Goal: Check status: Check status

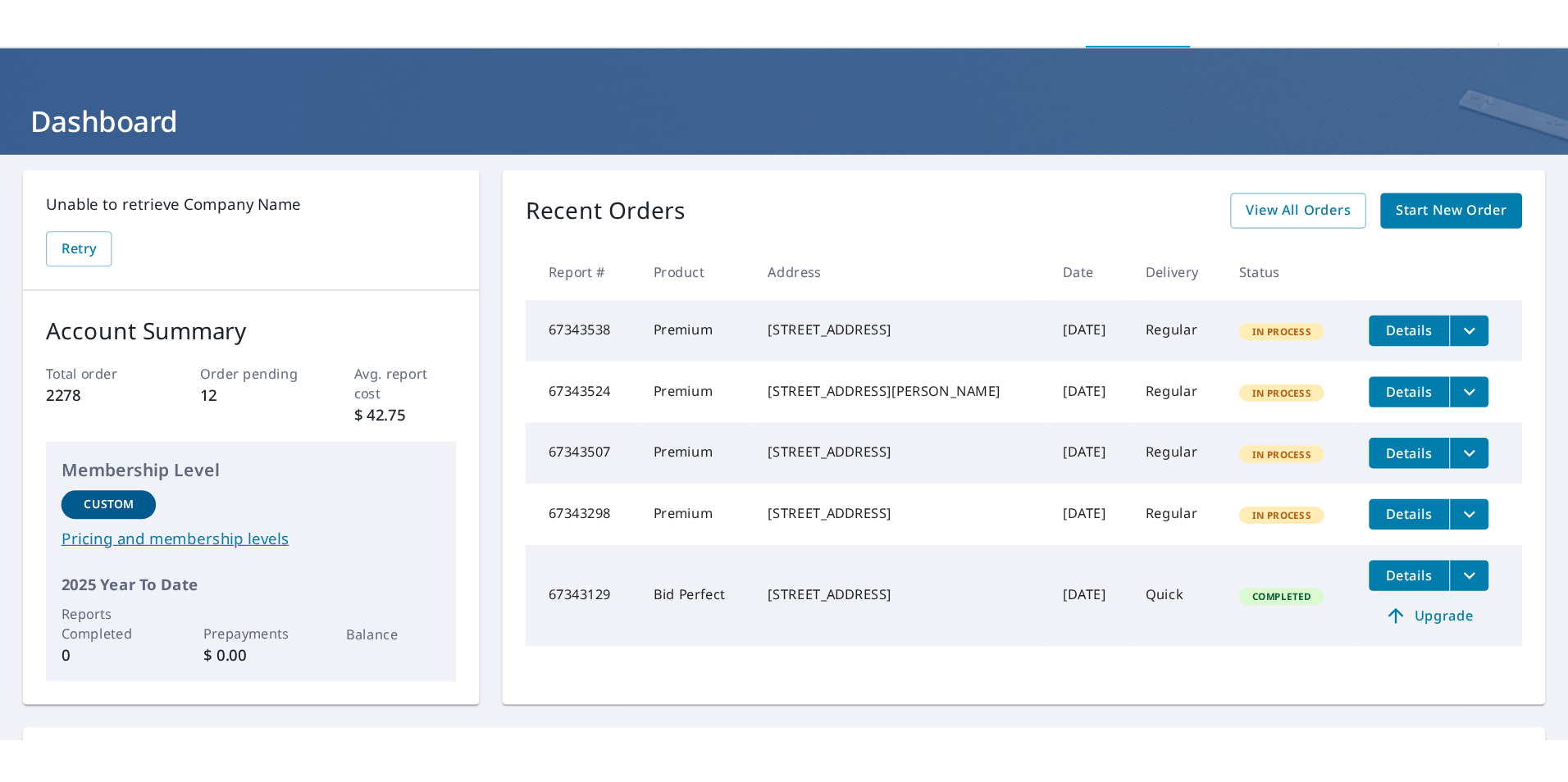
scroll to position [82, 0]
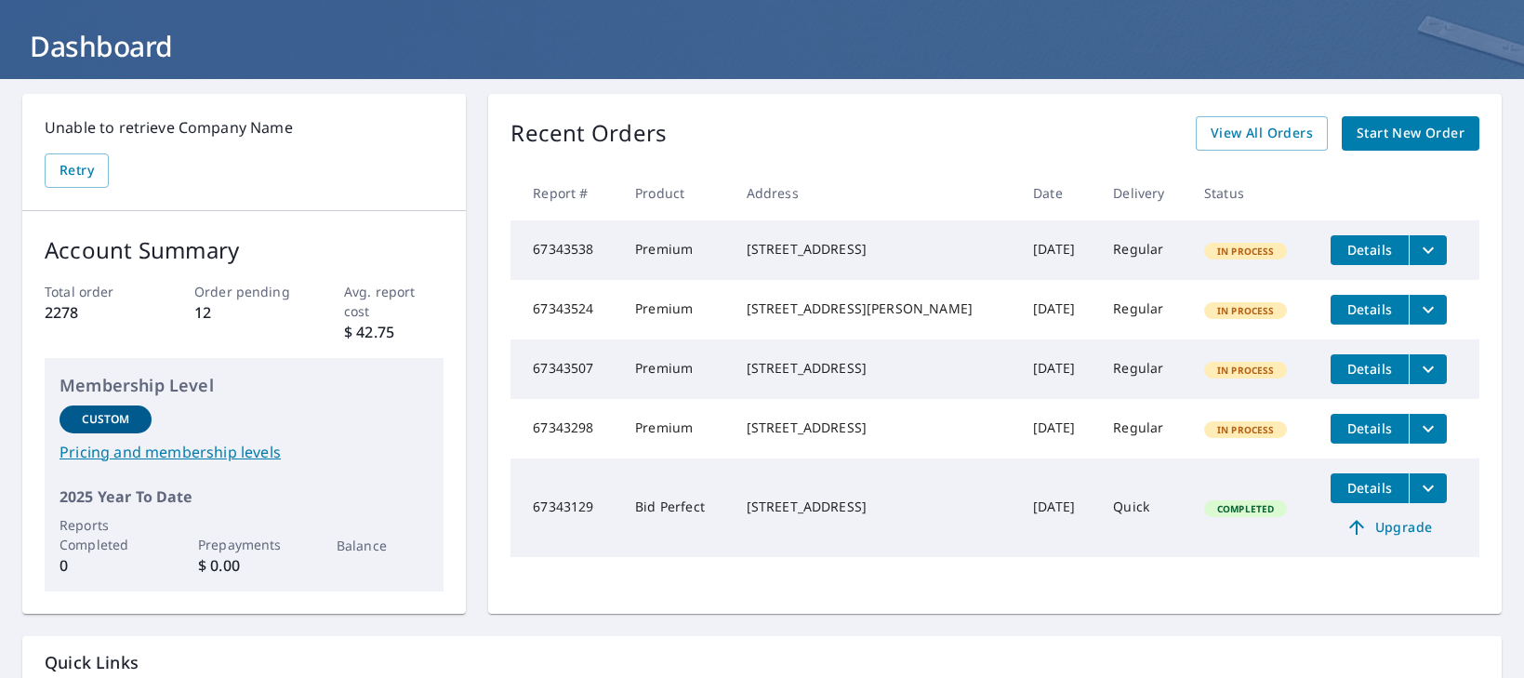
click at [1417, 247] on icon "filesDropdownBtn-67343538" at bounding box center [1428, 250] width 22 height 22
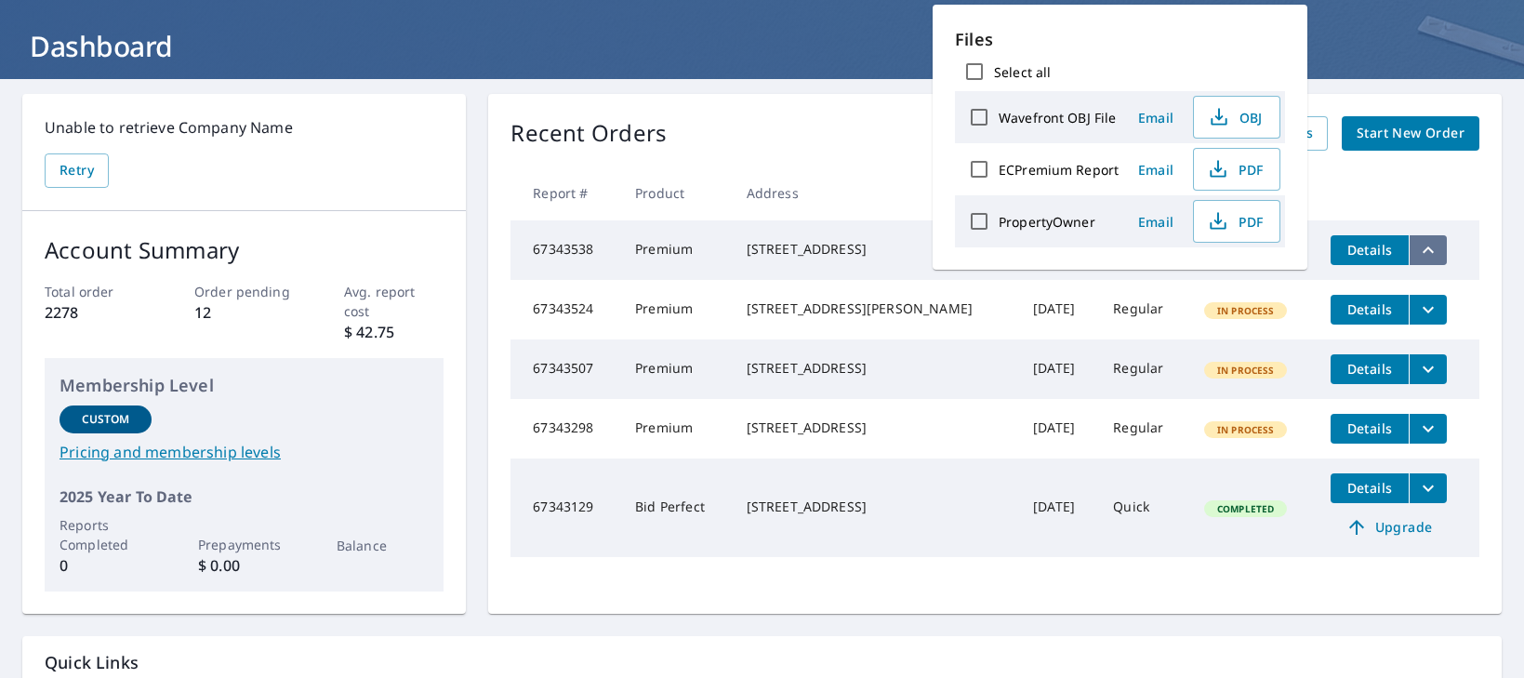
click at [1417, 247] on icon "filesDropdownBtn-67343538" at bounding box center [1428, 250] width 22 height 22
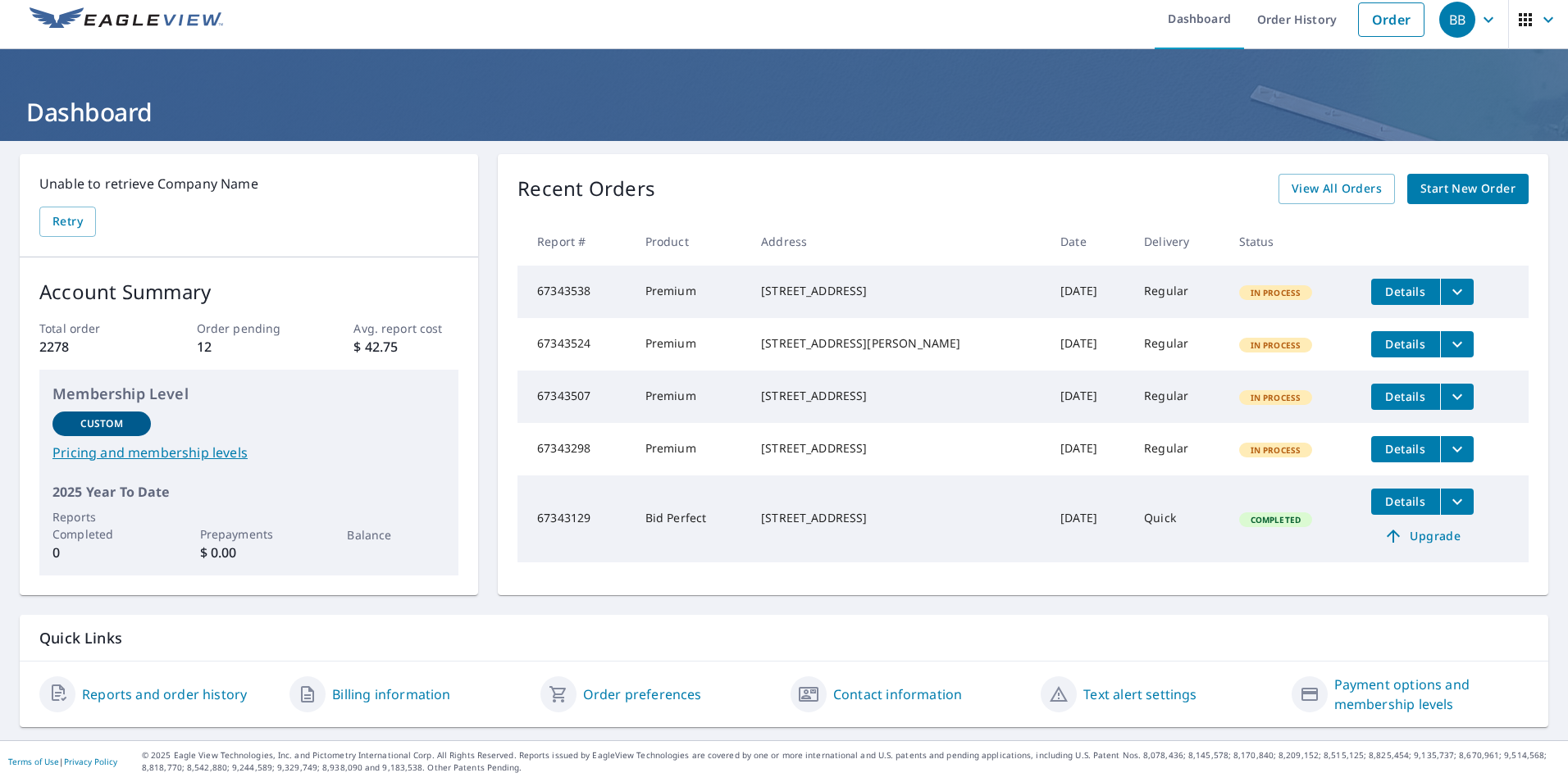
scroll to position [24, 0]
click at [183, 597] on link "Reports and order history" at bounding box center [164, 694] width 165 height 19
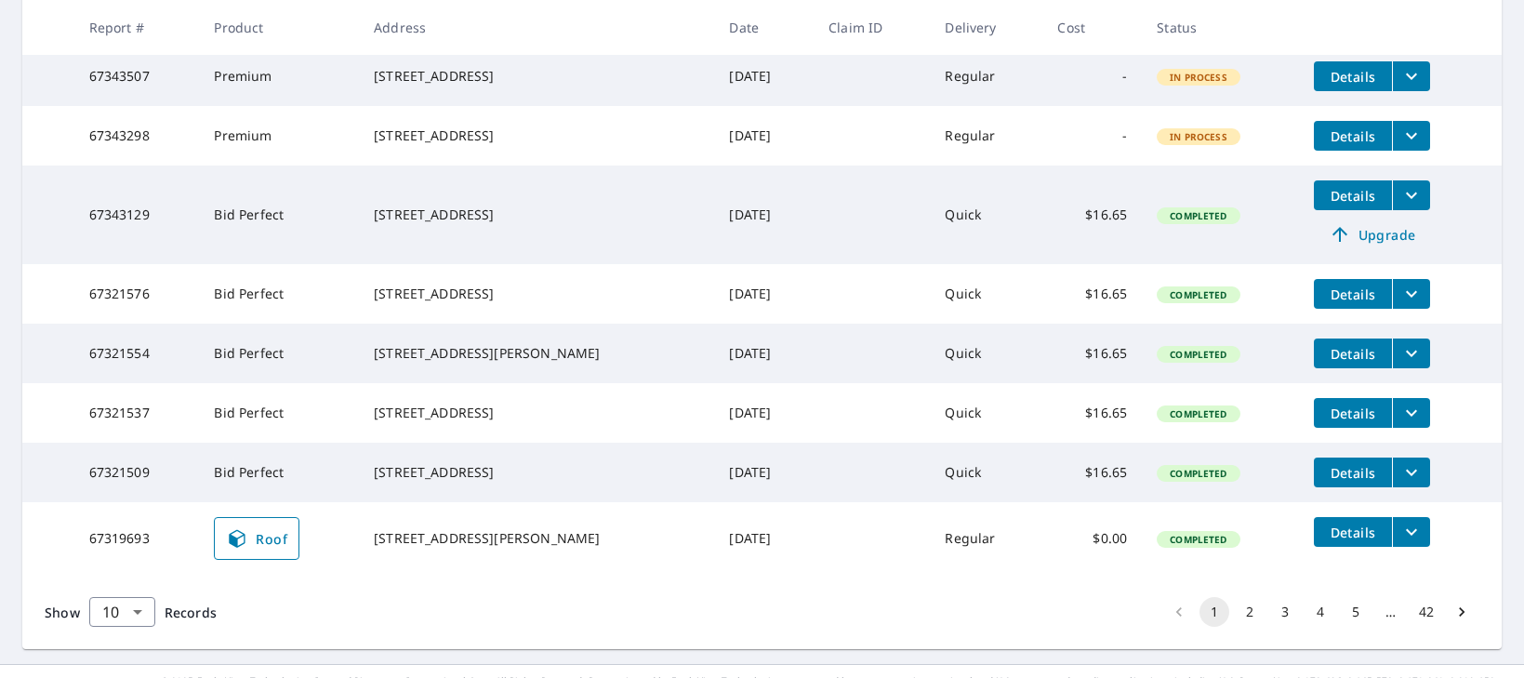
scroll to position [577, 0]
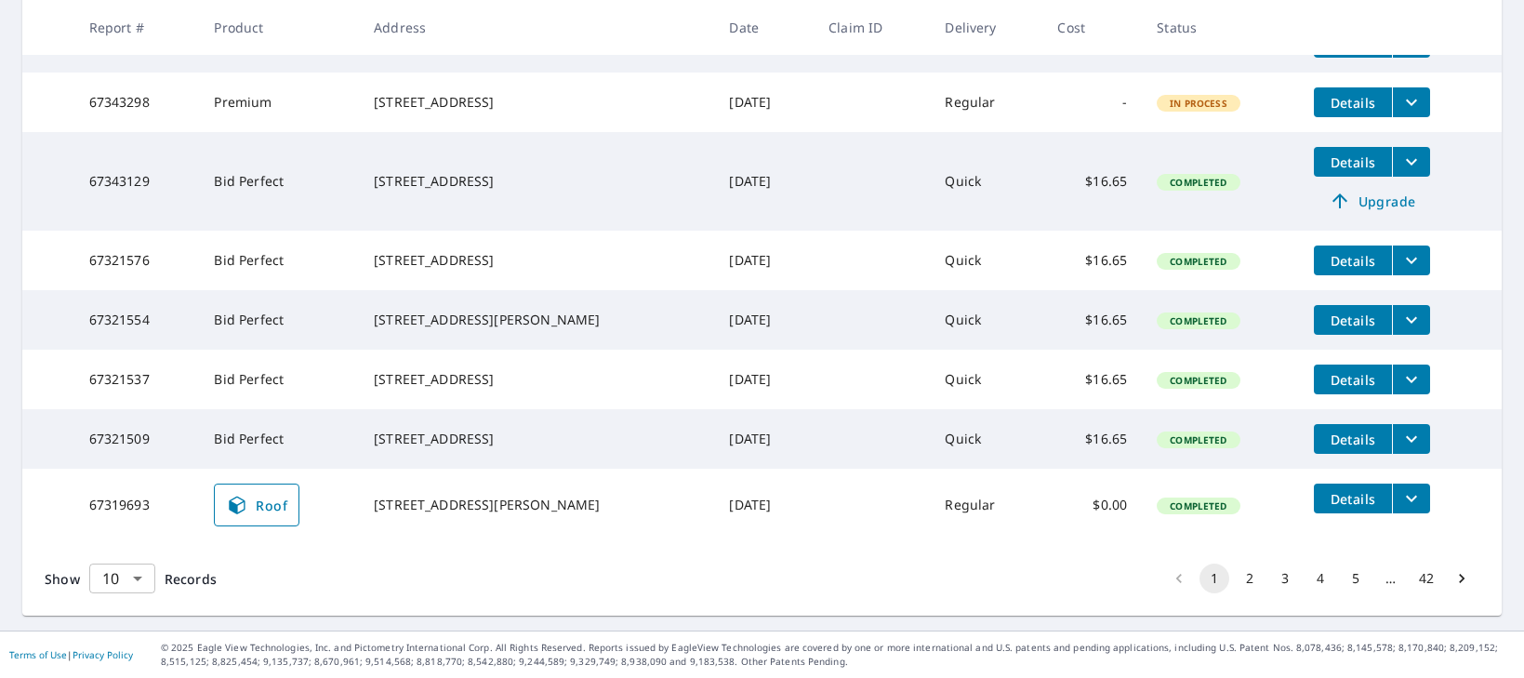
click at [141, 582] on body "BB BB Dashboard Order History Order BB Dashboard / Order History Order History …" at bounding box center [762, 339] width 1524 height 678
click at [134, 607] on li "50" at bounding box center [121, 605] width 66 height 33
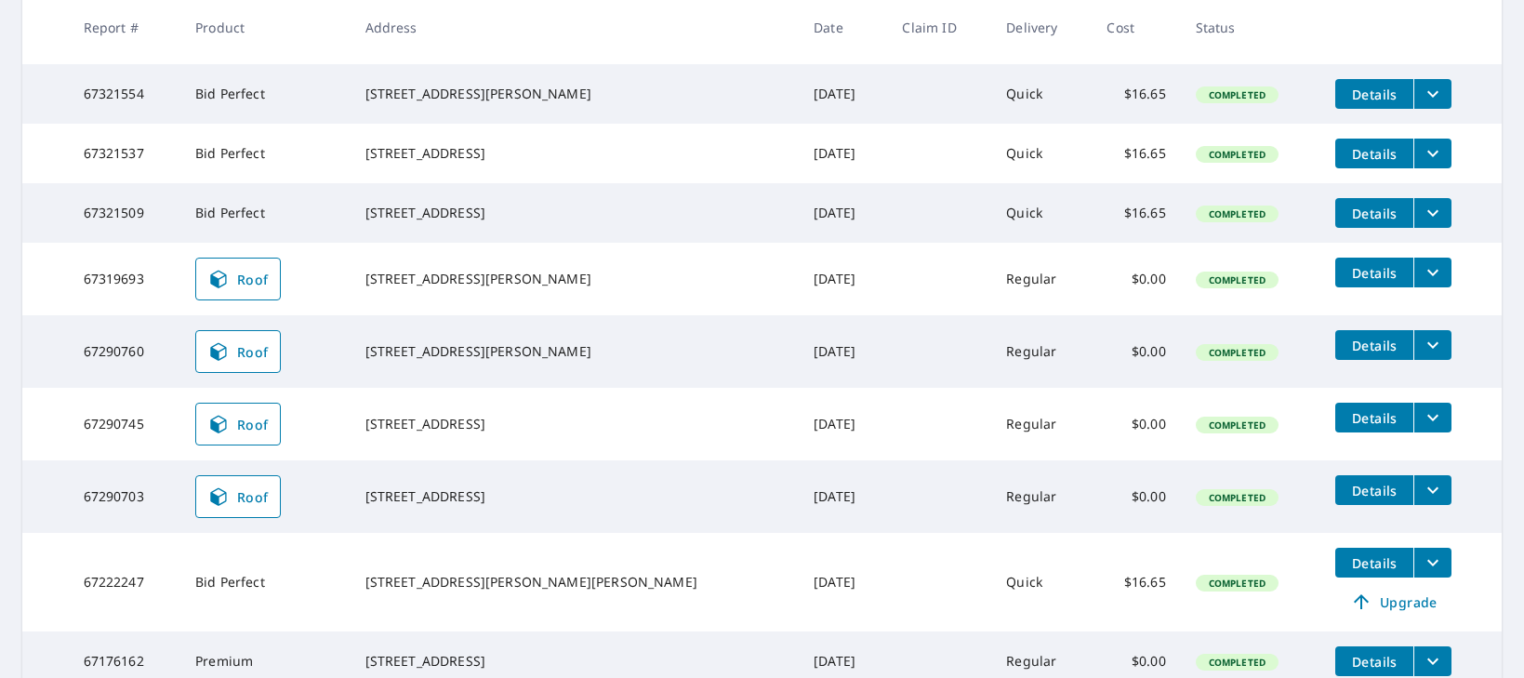
scroll to position [837, 0]
